Goal: Transaction & Acquisition: Purchase product/service

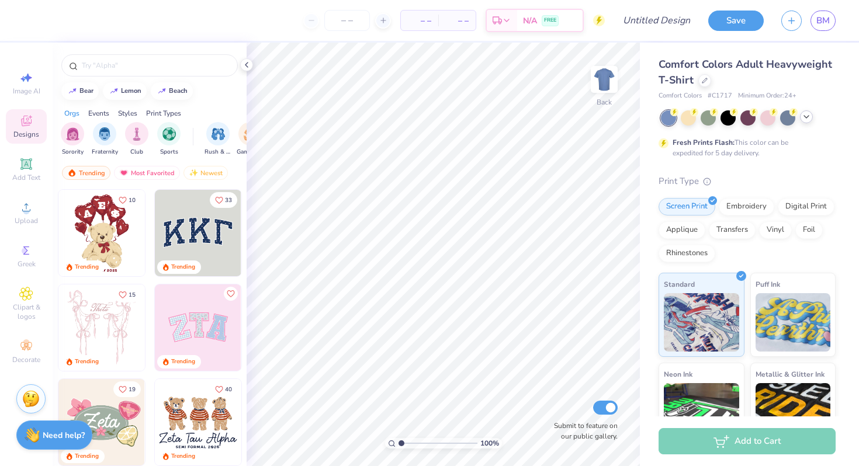
click at [804, 117] on icon at bounding box center [805, 116] width 9 height 9
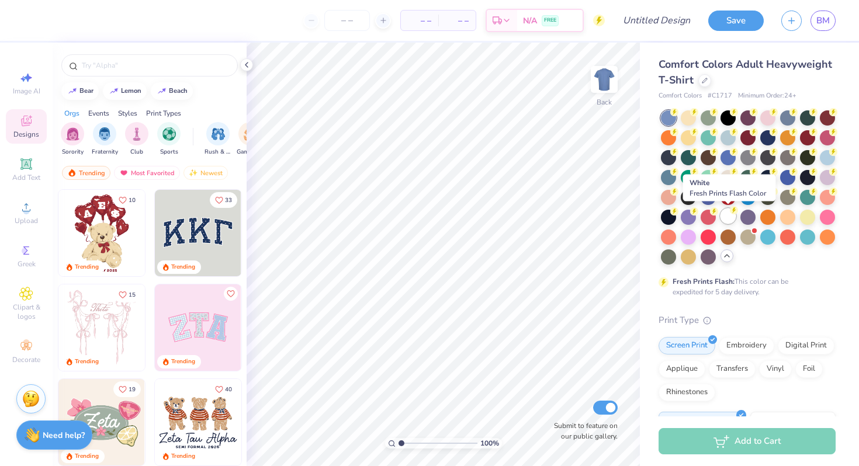
click at [725, 210] on div at bounding box center [727, 216] width 15 height 15
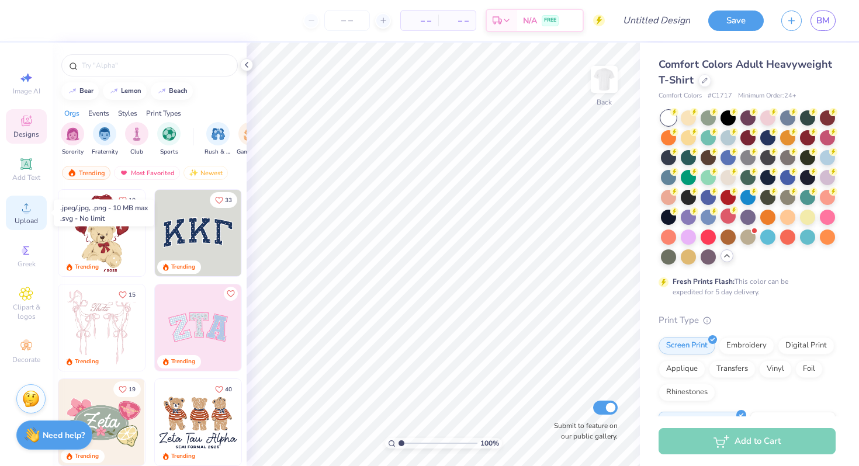
click at [26, 206] on icon at bounding box center [26, 207] width 14 height 14
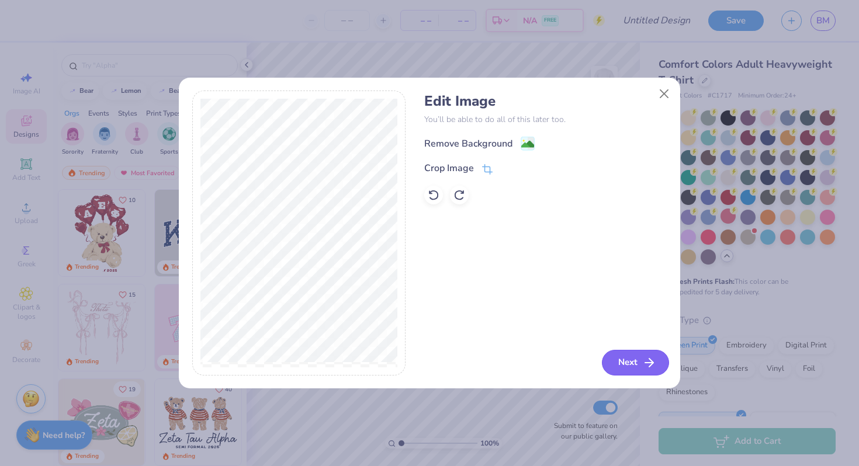
click at [624, 359] on button "Next" at bounding box center [635, 363] width 67 height 26
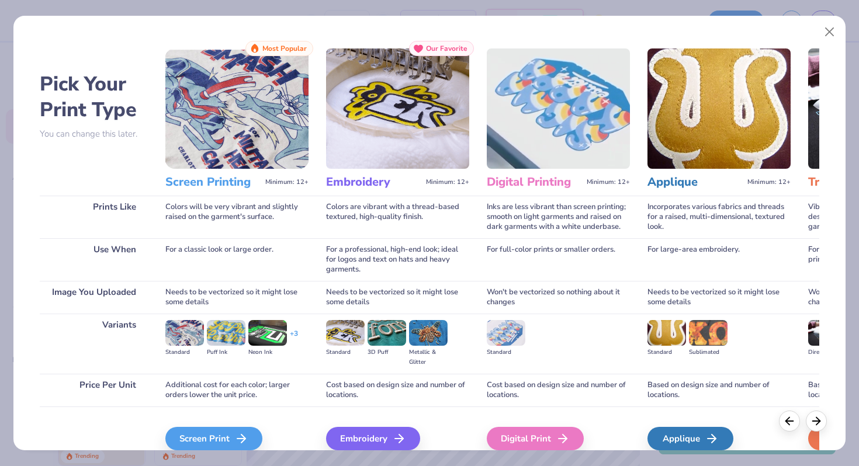
scroll to position [5, 0]
click at [204, 433] on div "Screen Print" at bounding box center [215, 437] width 97 height 23
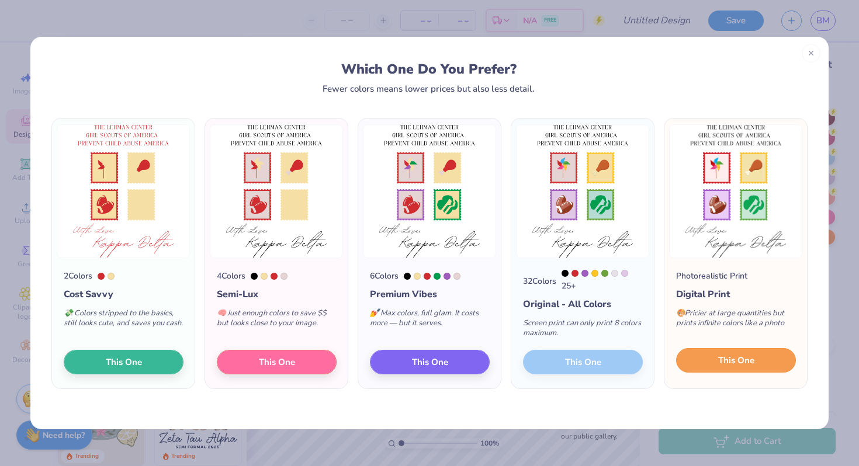
click at [720, 366] on span "This One" at bounding box center [736, 360] width 36 height 13
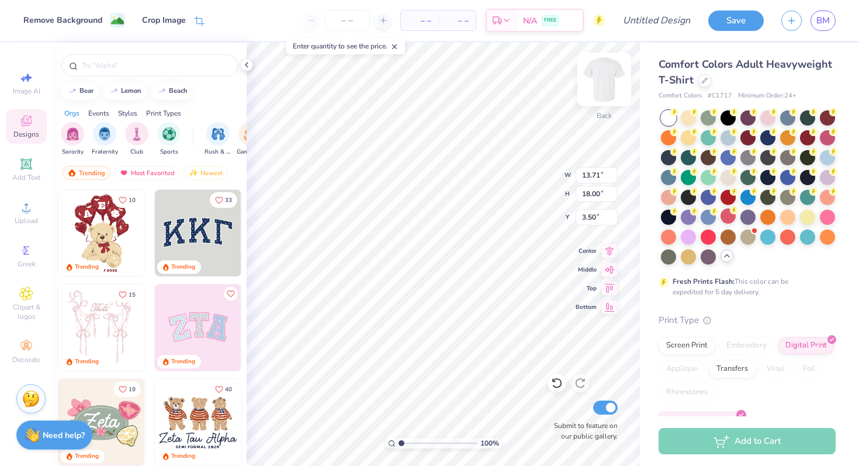
click at [596, 89] on img at bounding box center [604, 79] width 47 height 47
click at [596, 89] on img at bounding box center [603, 79] width 23 height 23
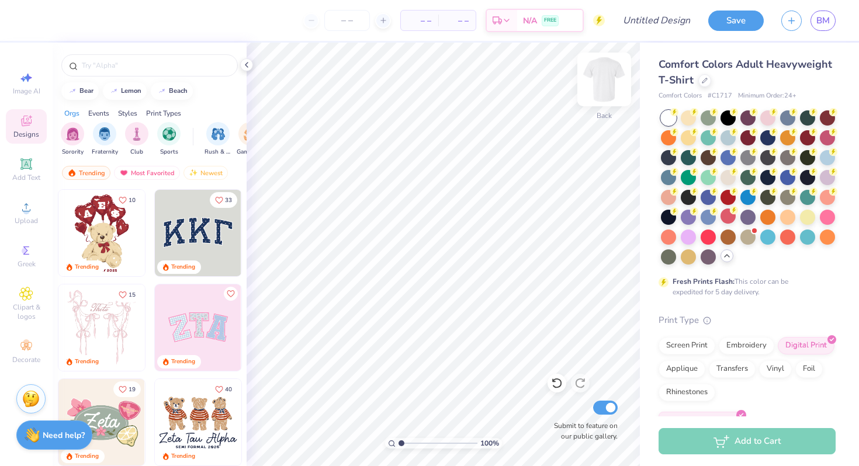
click at [599, 91] on img at bounding box center [604, 79] width 47 height 47
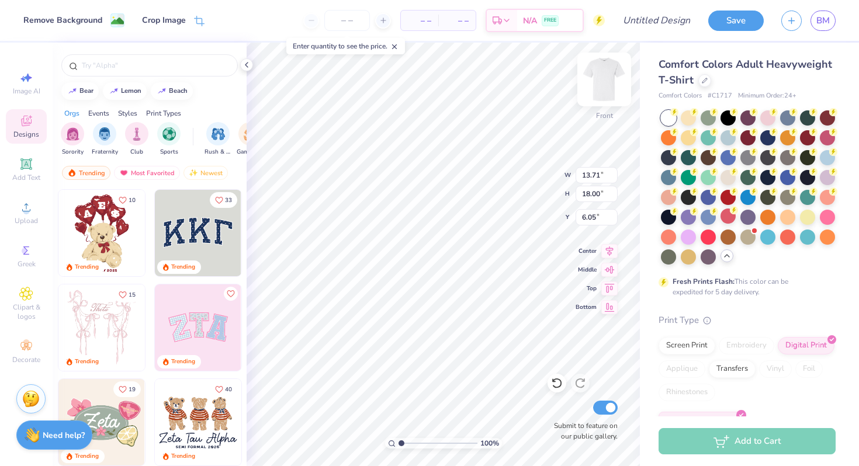
type input "3.72"
type input "12.97"
type input "17.03"
type input "3.76"
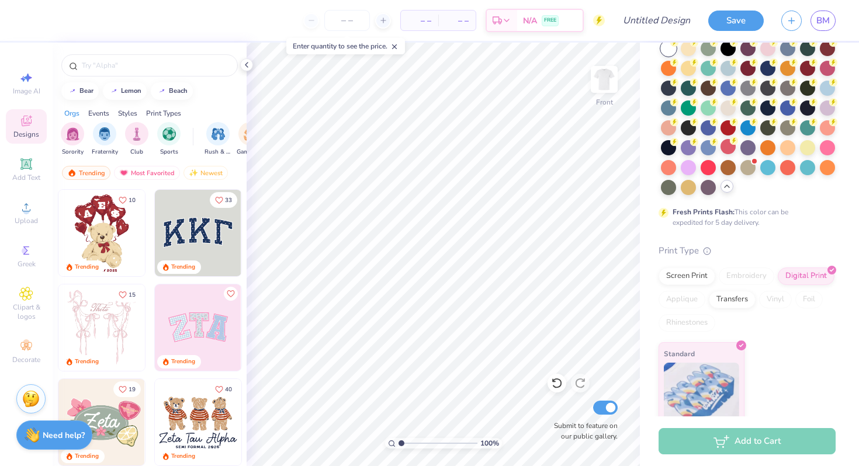
scroll to position [71, 0]
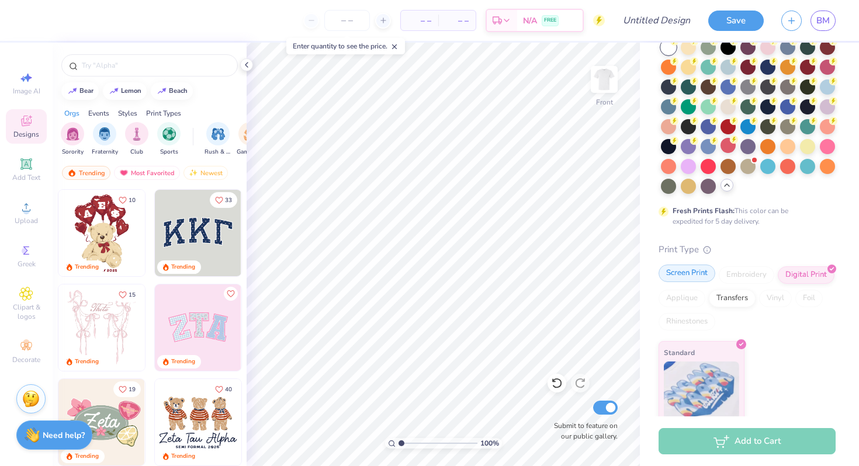
click at [679, 275] on div "Screen Print" at bounding box center [686, 274] width 57 height 18
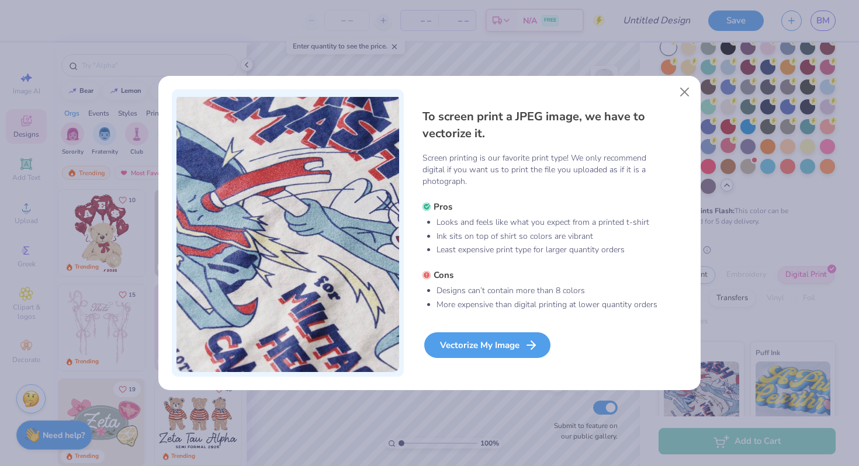
click at [514, 346] on div "Vectorize My Image" at bounding box center [487, 345] width 126 height 26
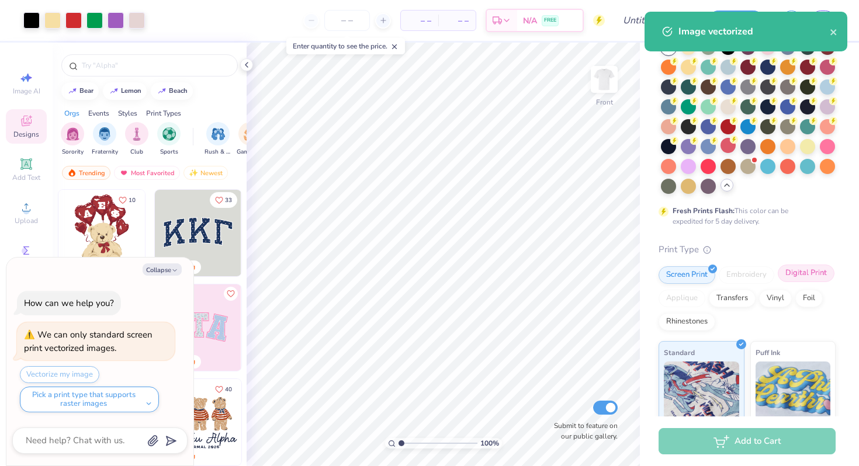
click at [809, 269] on div "Digital Print" at bounding box center [805, 274] width 57 height 18
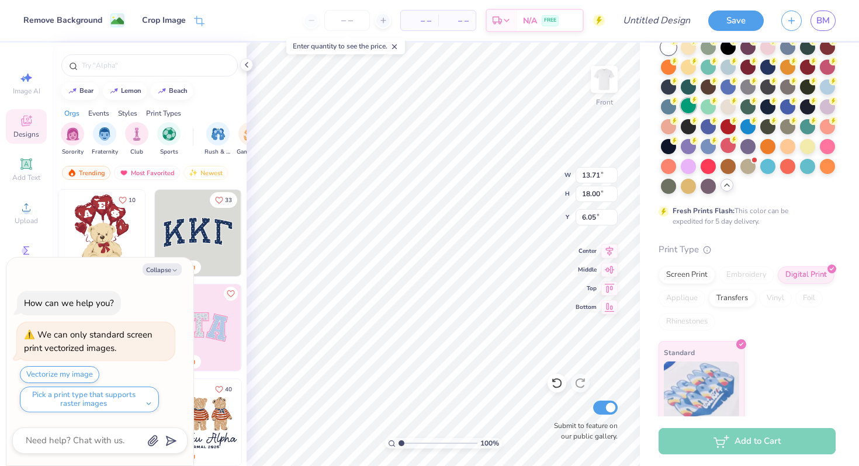
type textarea "x"
type input "12.32"
type input "16.17"
type input "7.88"
type textarea "x"
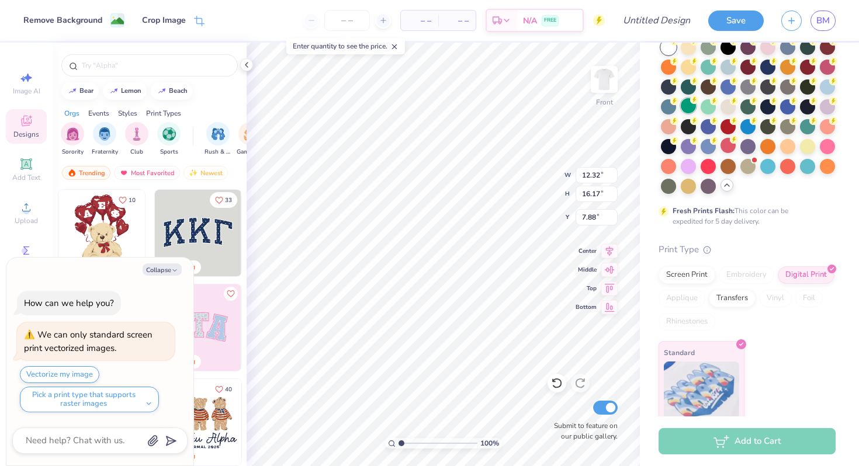
type input "4.31"
type textarea "x"
type input "4.54"
type textarea "x"
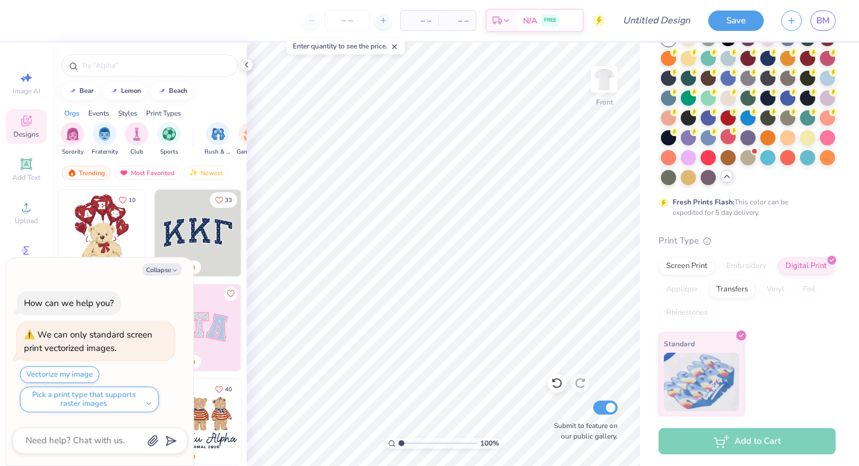
scroll to position [0, 0]
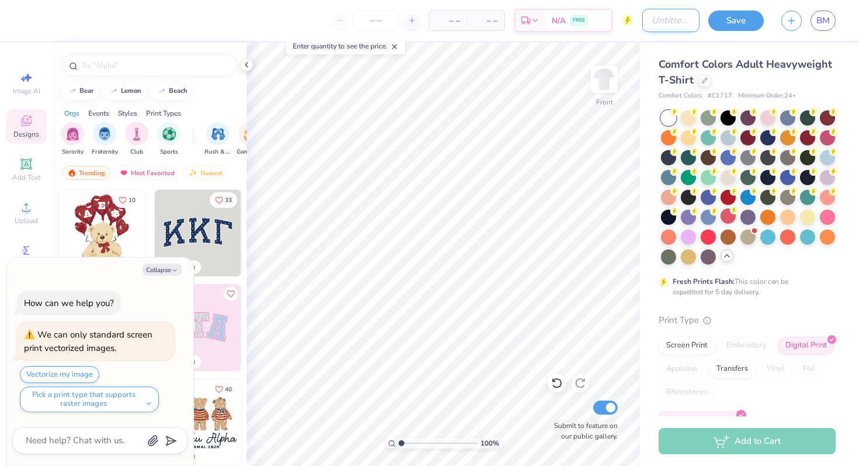
click at [645, 20] on input "Design Title" at bounding box center [670, 20] width 57 height 23
type input "P"
type textarea "x"
type input "PH"
type textarea "x"
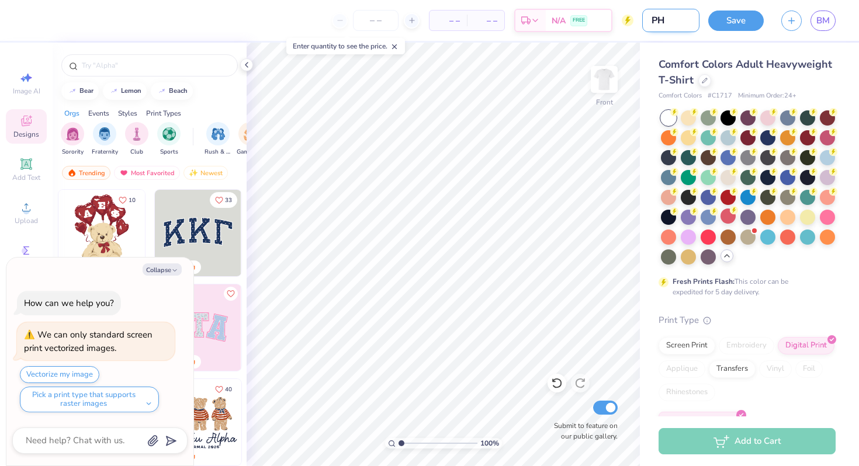
type input "PHI"
type textarea "x"
type input "PHIL"
type textarea "x"
type input "PHILO"
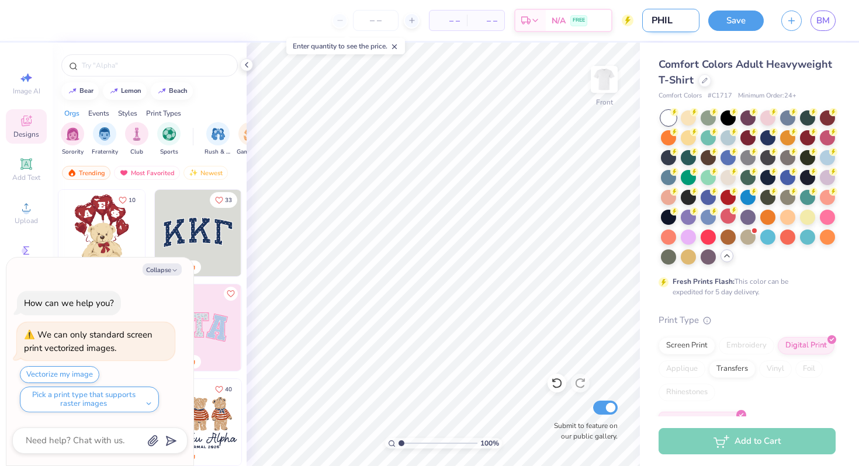
type textarea "x"
type input "PHILO"
type textarea "x"
type input "PHILO 2"
type textarea "x"
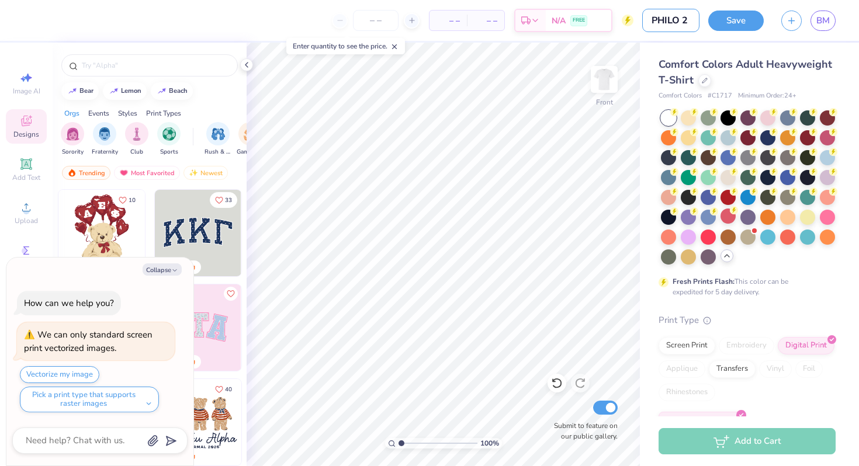
type input "PHILO 20"
type textarea "x"
type input "PHILO 202"
type textarea "x"
type input "PHILO 2025"
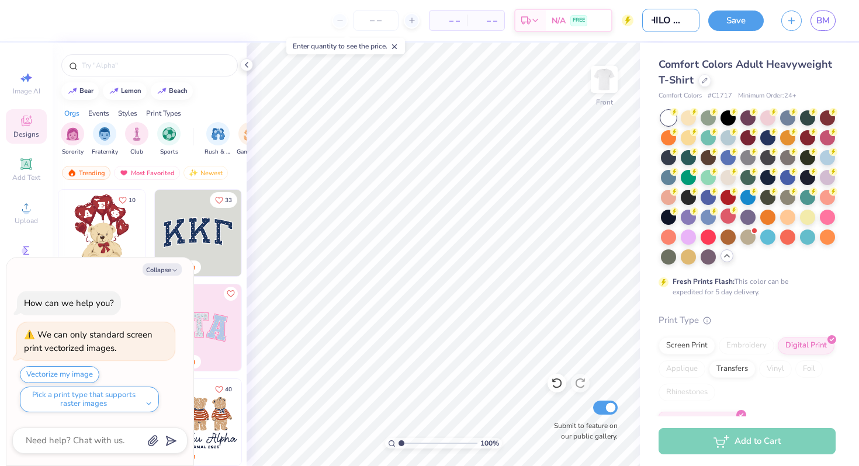
type textarea "x"
type input "PHILO 2025"
click at [735, 19] on button "Save" at bounding box center [735, 19] width 55 height 20
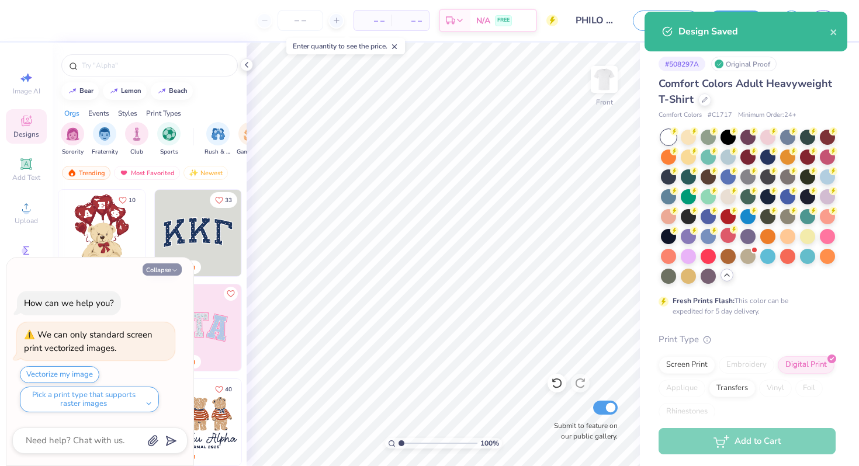
click at [178, 269] on icon "button" at bounding box center [174, 270] width 7 height 7
type textarea "x"
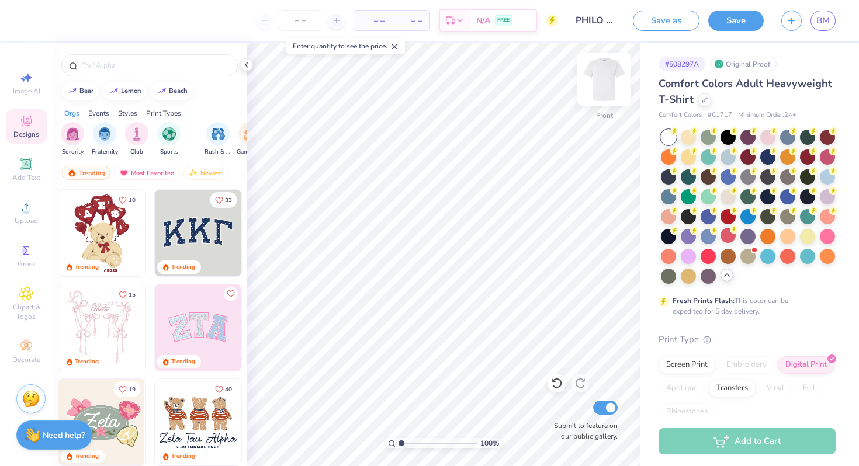
click at [606, 76] on img at bounding box center [604, 79] width 47 height 47
click at [26, 353] on icon at bounding box center [26, 346] width 14 height 14
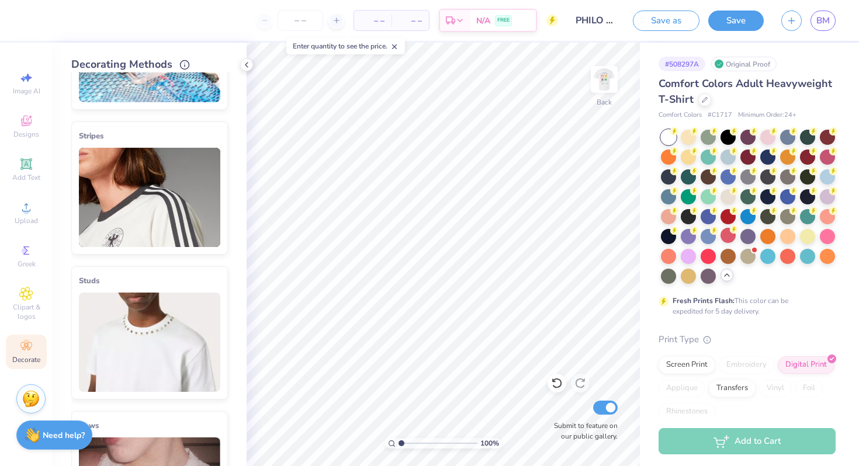
scroll to position [108, 0]
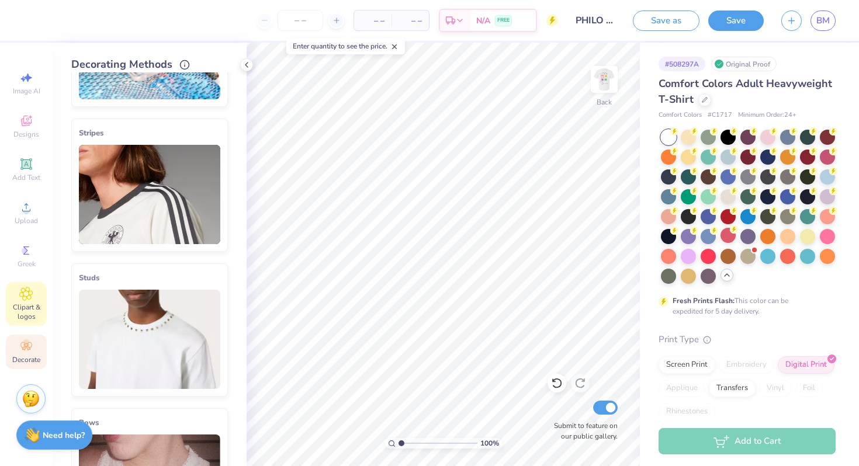
click at [19, 314] on span "Clipart & logos" at bounding box center [26, 312] width 41 height 19
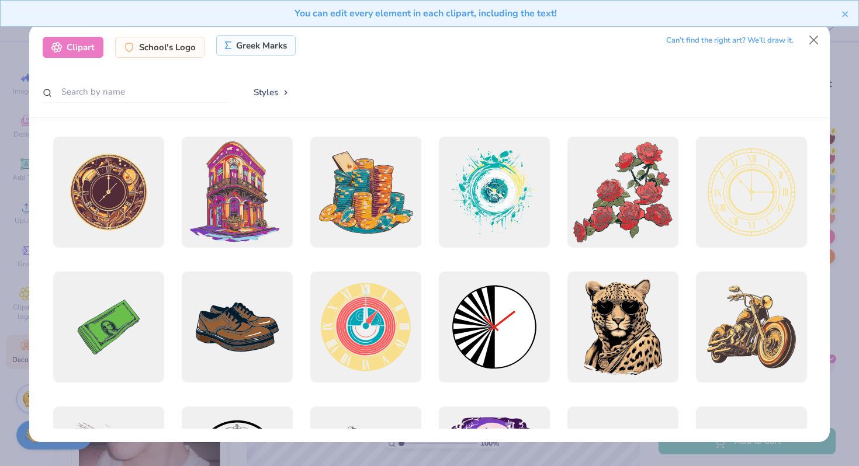
click at [279, 47] on div "Greek Marks" at bounding box center [256, 45] width 80 height 21
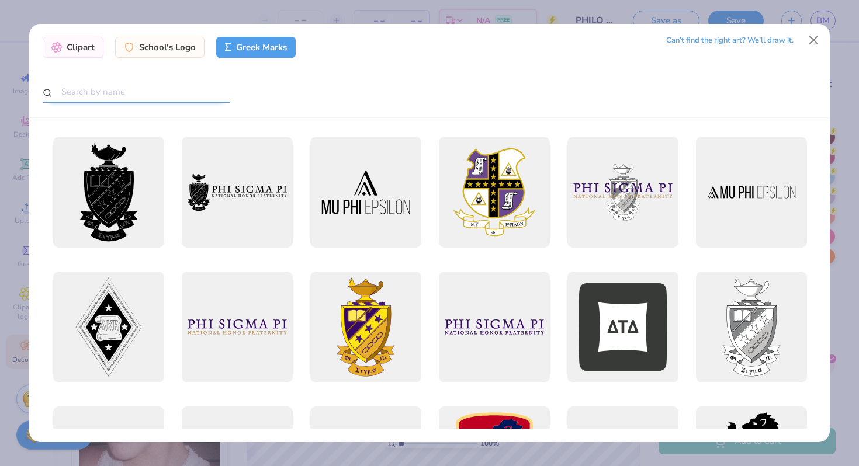
click at [130, 100] on input "text" at bounding box center [136, 92] width 187 height 22
type input "kappa delta"
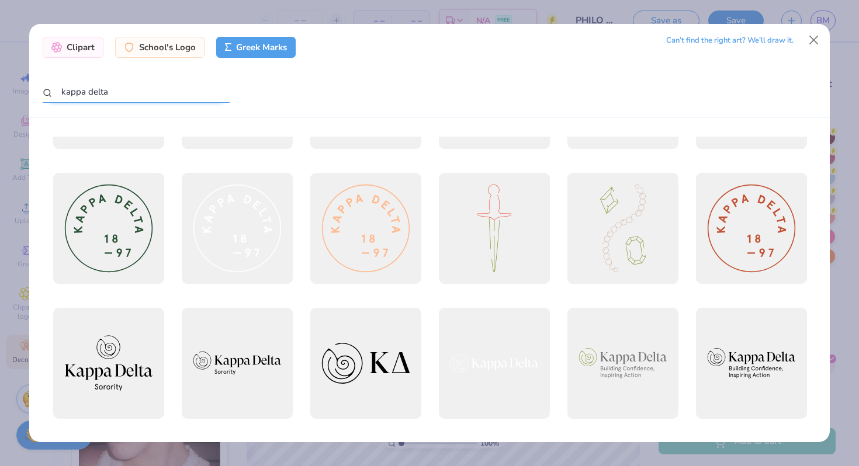
scroll to position [372, 0]
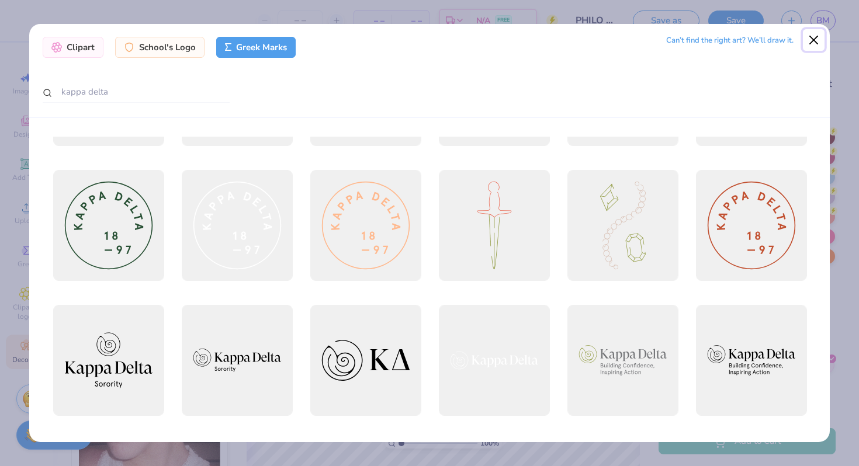
click at [808, 42] on button "Close" at bounding box center [814, 40] width 22 height 22
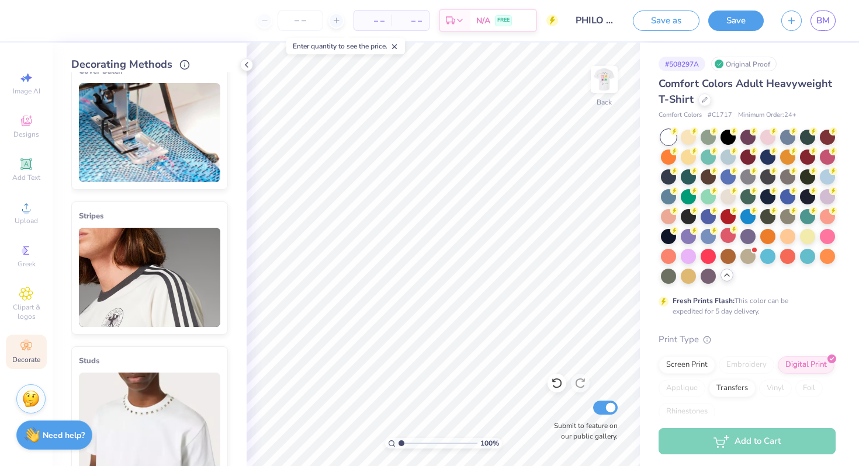
scroll to position [0, 0]
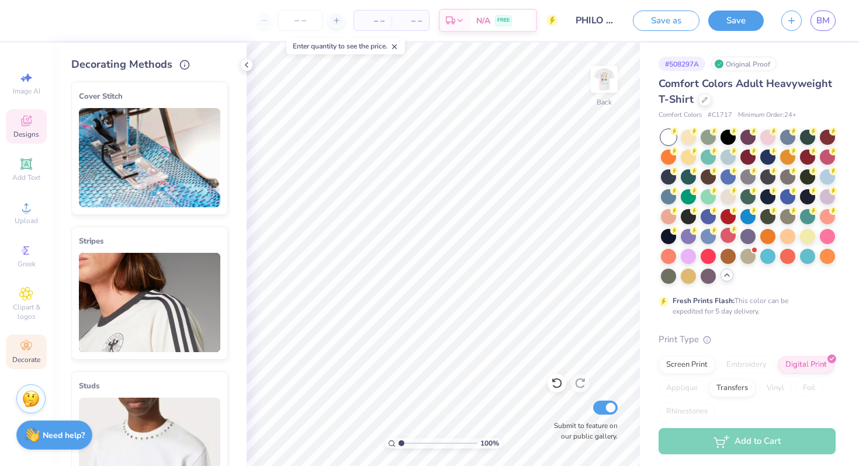
click at [23, 119] on icon at bounding box center [26, 123] width 9 height 8
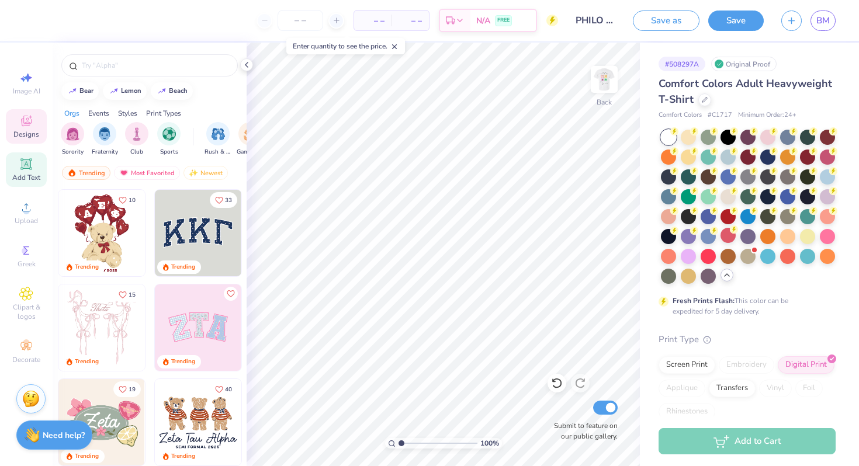
click at [26, 186] on div "Add Text" at bounding box center [26, 169] width 41 height 34
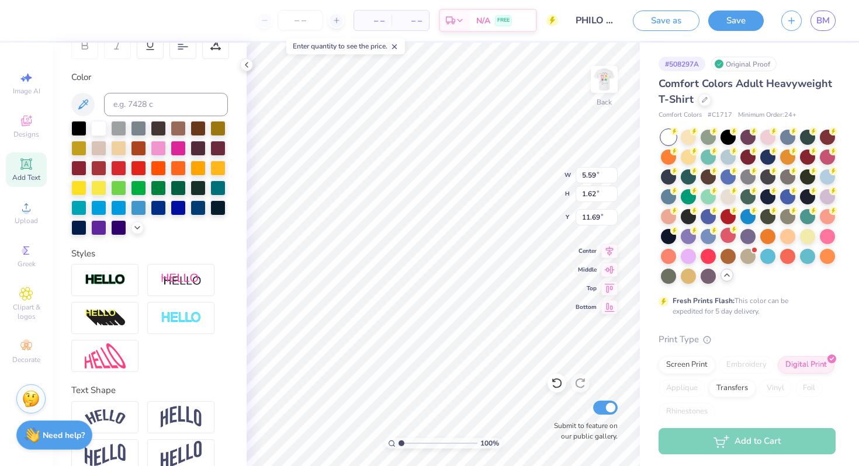
scroll to position [213, 0]
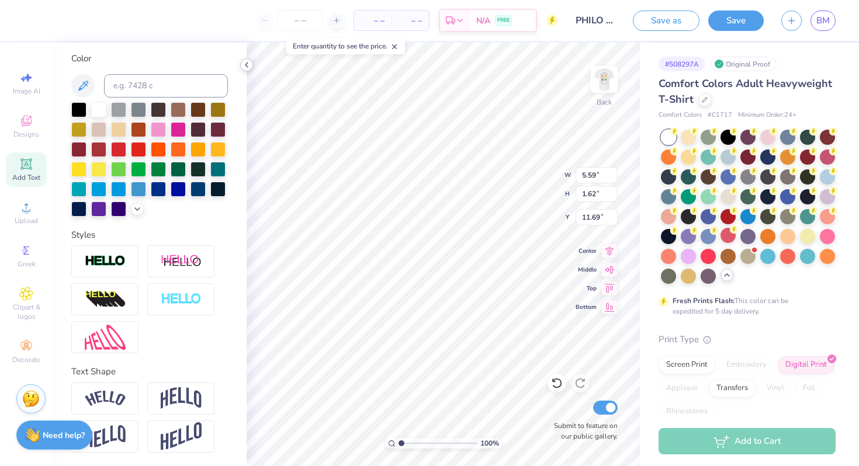
click at [242, 65] on icon at bounding box center [246, 64] width 9 height 9
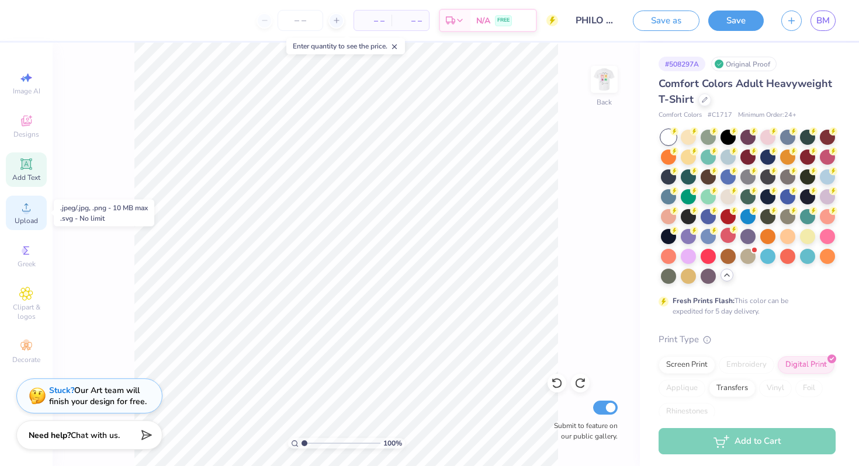
click at [30, 216] on span "Upload" at bounding box center [26, 220] width 23 height 9
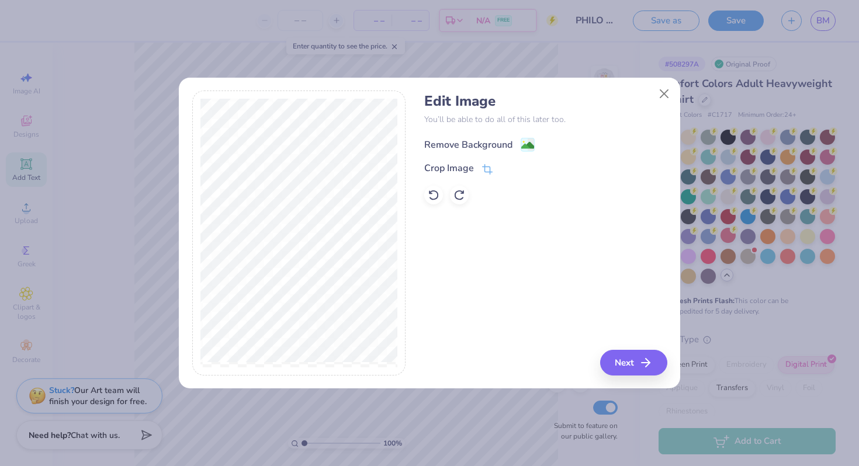
click at [490, 141] on div "Remove Background" at bounding box center [468, 145] width 88 height 14
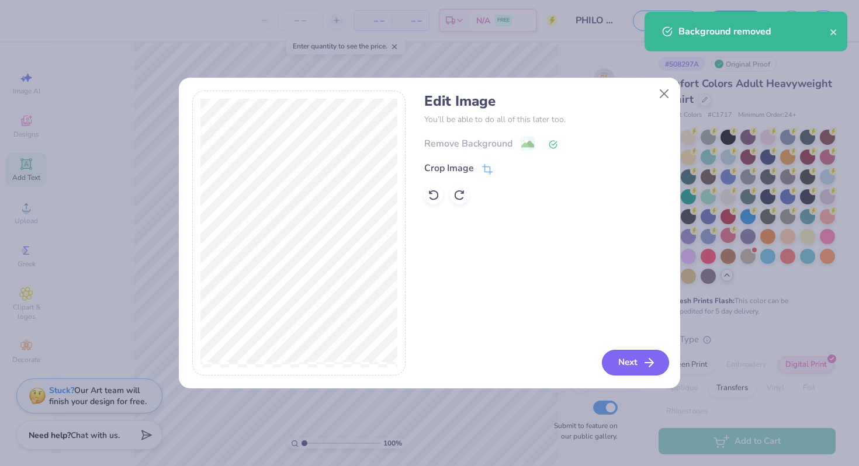
click at [653, 363] on icon "button" at bounding box center [649, 363] width 14 height 14
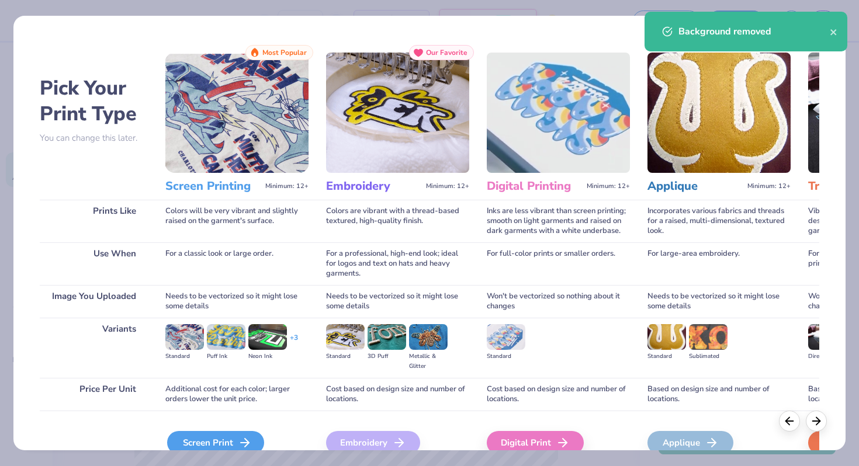
click at [235, 438] on div "Screen Print" at bounding box center [215, 442] width 97 height 23
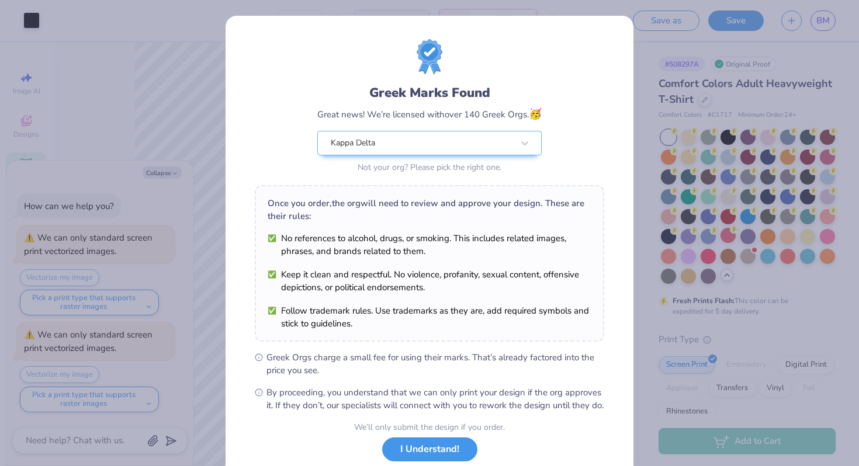
click at [418, 461] on button "I Understand!" at bounding box center [429, 450] width 95 height 24
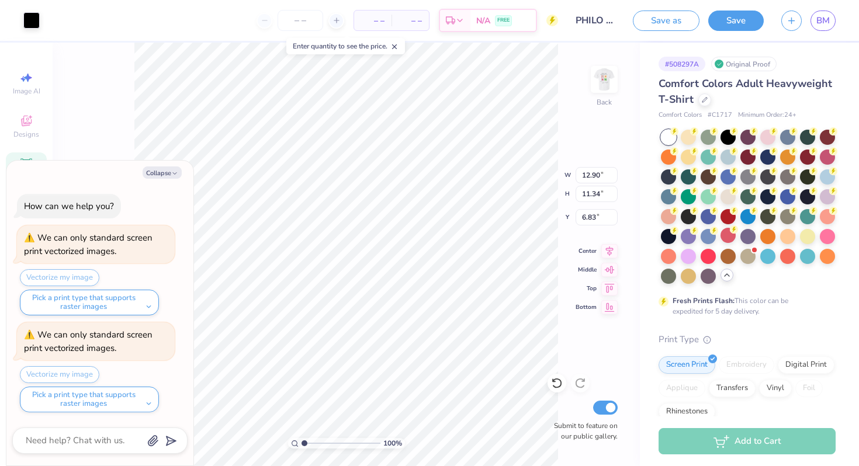
click at [182, 175] on div "Collapse" at bounding box center [99, 172] width 175 height 12
click at [177, 175] on icon "button" at bounding box center [174, 173] width 7 height 7
type textarea "x"
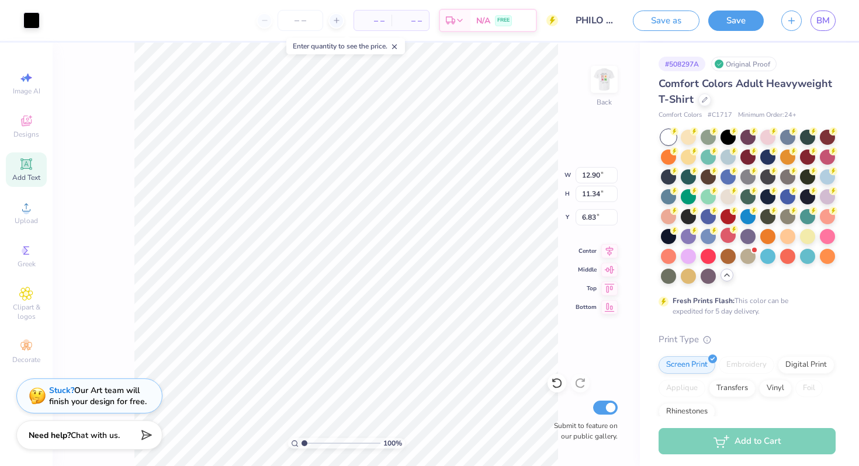
type input "3.21"
type input "2.82"
type input "3.65"
type input "3.67"
type input "3.90"
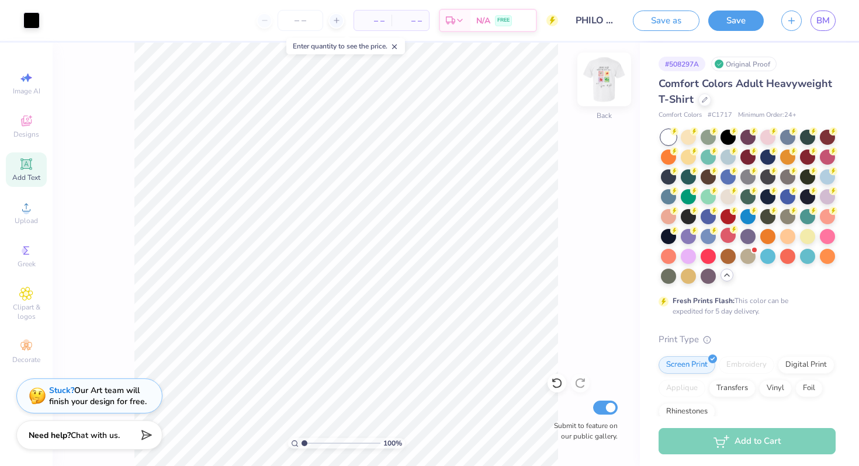
click at [602, 92] on img at bounding box center [604, 79] width 47 height 47
type input "4.96"
type input "11.28"
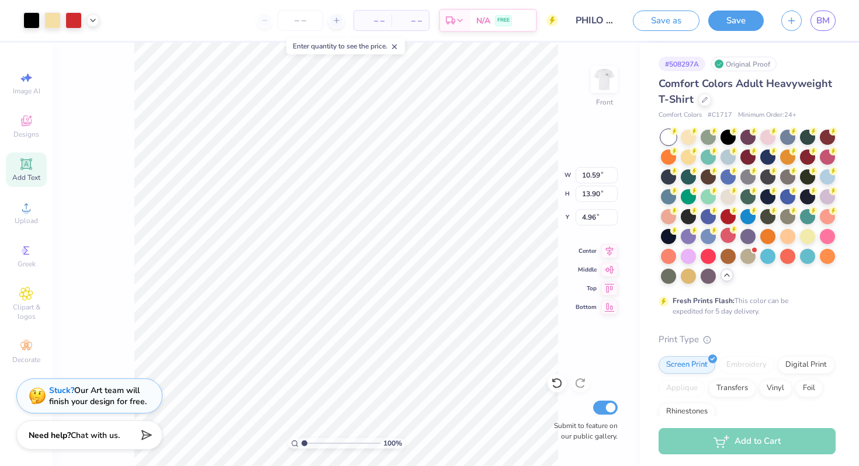
type input "14.80"
type input "4.13"
click at [602, 86] on img at bounding box center [604, 79] width 47 height 47
click at [612, 89] on img at bounding box center [604, 79] width 47 height 47
click at [810, 368] on div "Digital Print" at bounding box center [805, 364] width 57 height 18
